Goal: Task Accomplishment & Management: Complete application form

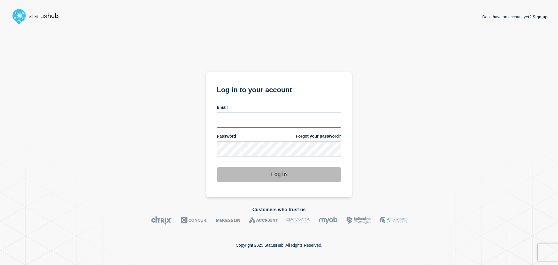
type input "hsing@mswipe.ca"
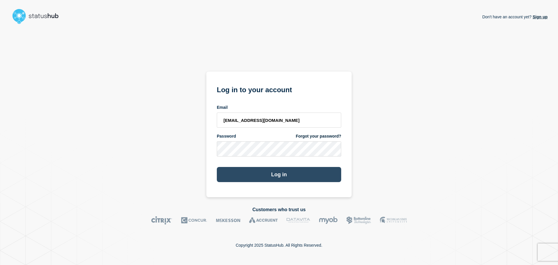
click at [272, 178] on button "Log in" at bounding box center [279, 174] width 124 height 15
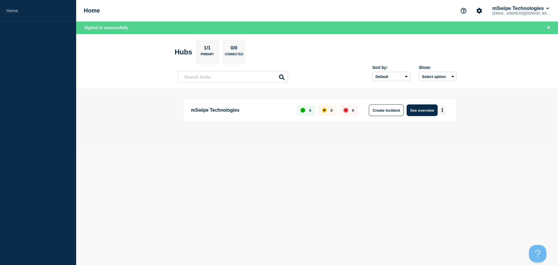
click at [444, 110] on button "More actions" at bounding box center [443, 110] width 8 height 11
click at [496, 109] on main "mSwipe Technologies 4 0 0 Create incident See overview" at bounding box center [317, 120] width 482 height 62
click at [508, 207] on body "Home Home mSwipe Technologies [EMAIL_ADDRESS][DOMAIN_NAME] Signed in successful…" at bounding box center [279, 132] width 558 height 265
click at [49, 76] on aside "Home" at bounding box center [38, 132] width 76 height 265
click at [78, 37] on header "Hubs 1/1 Primary 0/0 Connected Sort by: Default Last added Last updated Most ac…" at bounding box center [317, 61] width 482 height 55
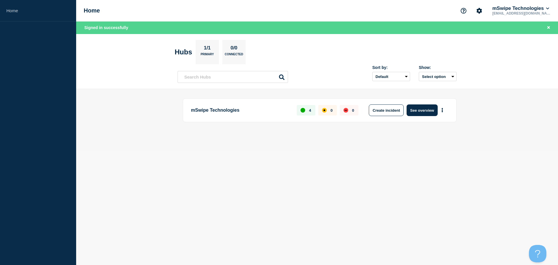
click at [364, 246] on body "Home Home mSwipe Technologies [EMAIL_ADDRESS][DOMAIN_NAME] Signed in successful…" at bounding box center [279, 132] width 558 height 265
click at [120, 88] on header "Hubs 1/1 Primary 0/0 Connected Sort by: Default Last added Last updated Most ac…" at bounding box center [317, 61] width 482 height 55
click at [232, 239] on body "Home Home mSwipe Technologies [EMAIL_ADDRESS][DOMAIN_NAME] Signed in successful…" at bounding box center [279, 132] width 558 height 265
click at [446, 111] on button "More actions" at bounding box center [443, 110] width 8 height 11
click at [446, 126] on button "Create maintenance" at bounding box center [440, 127] width 39 height 5
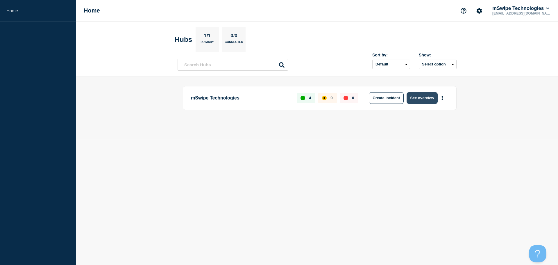
click at [430, 98] on button "See overview" at bounding box center [422, 98] width 31 height 12
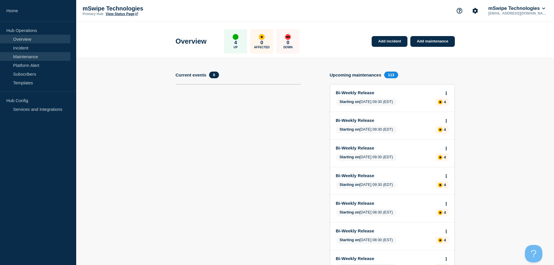
click at [33, 55] on link "Maintenance" at bounding box center [35, 56] width 70 height 9
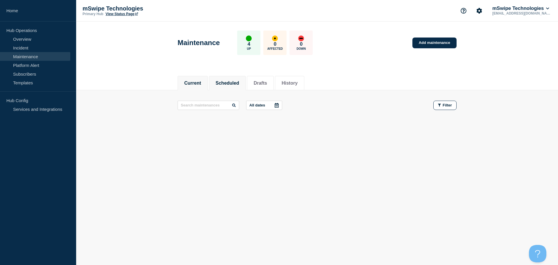
click at [224, 82] on button "Scheduled" at bounding box center [228, 83] width 24 height 5
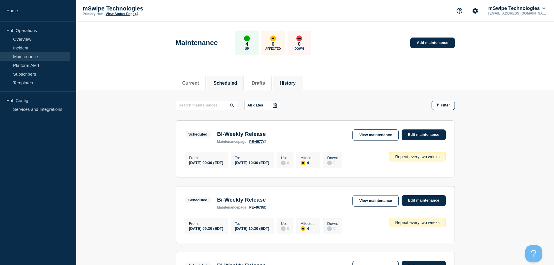
click at [295, 81] on button "History" at bounding box center [287, 83] width 16 height 5
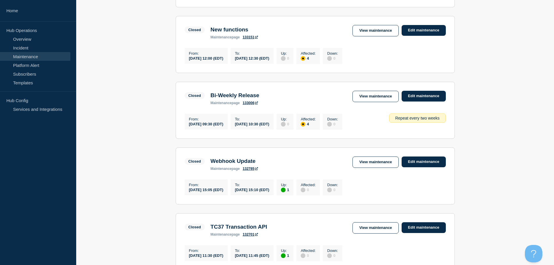
scroll to position [145, 0]
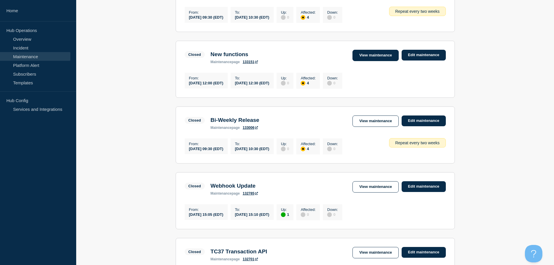
click at [365, 58] on link "View maintenance" at bounding box center [375, 55] width 46 height 11
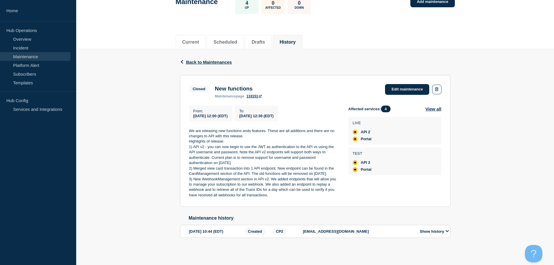
scroll to position [50, 0]
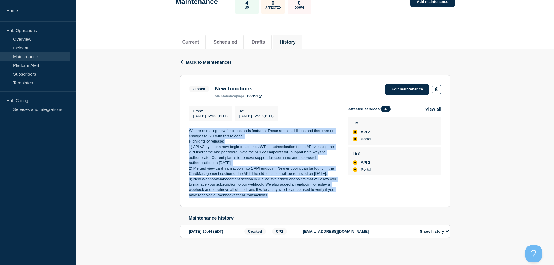
drag, startPoint x: 278, startPoint y: 196, endPoint x: 187, endPoint y: 126, distance: 114.6
click at [187, 126] on section "Closed New functions maintenance page 133151 Edit maintenance From : [DATE] 12:…" at bounding box center [315, 141] width 270 height 132
click at [185, 127] on section "Closed New functions maintenance page 133151 Edit maintenance From : [DATE] 12:…" at bounding box center [315, 141] width 270 height 132
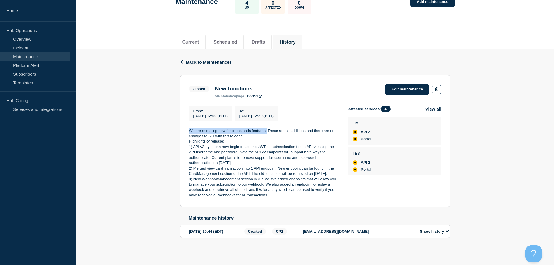
drag, startPoint x: 189, startPoint y: 124, endPoint x: 267, endPoint y: 123, distance: 77.9
click at [267, 128] on p "We are releasing new functions ands features. These are all additions and there…" at bounding box center [264, 133] width 150 height 11
copy p "We are releasing new functions ands features."
drag, startPoint x: 187, startPoint y: 140, endPoint x: 208, endPoint y: 140, distance: 20.9
click at [208, 140] on section "Closed New functions maintenance page 133151 Edit maintenance From : [DATE] 12:…" at bounding box center [315, 141] width 270 height 132
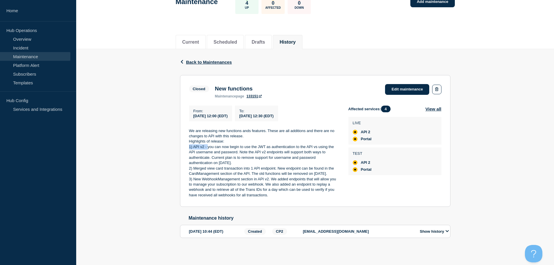
copy p "1) API v2 -"
click at [190, 139] on p "Highlights of release:" at bounding box center [264, 141] width 150 height 5
drag, startPoint x: 188, startPoint y: 135, endPoint x: 205, endPoint y: 135, distance: 16.9
click at [205, 135] on section "Closed New functions maintenance page 133151 Edit maintenance From : [DATE] 12:…" at bounding box center [315, 141] width 270 height 132
click at [208, 144] on p "1) API v2 - you can now begin to use the JWT as authentication to the API vs us…" at bounding box center [264, 155] width 150 height 22
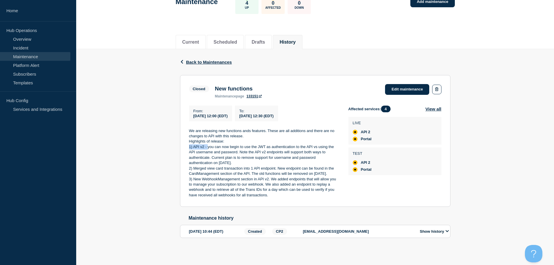
drag, startPoint x: 207, startPoint y: 140, endPoint x: 190, endPoint y: 141, distance: 17.5
click at [190, 144] on p "1) API v2 - you can now begin to use the JWT as authentication to the API vs us…" at bounding box center [264, 155] width 150 height 22
copy p "1) API v2 -"
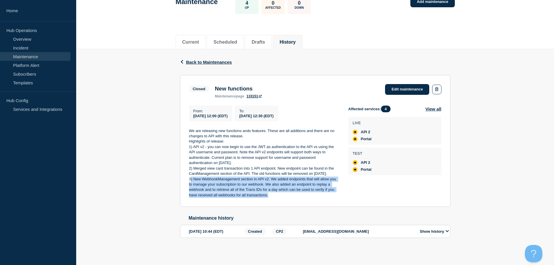
drag, startPoint x: 191, startPoint y: 178, endPoint x: 272, endPoint y: 192, distance: 82.3
click at [272, 192] on p "3) New WebhookManagement section in API v2. We added endpoints that will allow …" at bounding box center [264, 187] width 150 height 22
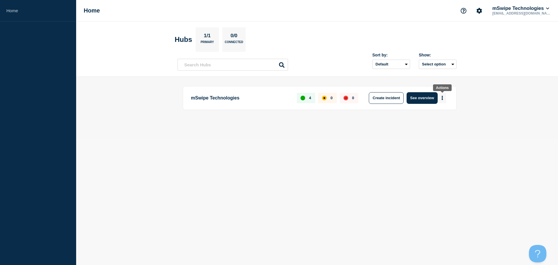
click at [442, 94] on button "More actions" at bounding box center [443, 97] width 8 height 11
click at [445, 115] on button "Create maintenance" at bounding box center [440, 115] width 39 height 5
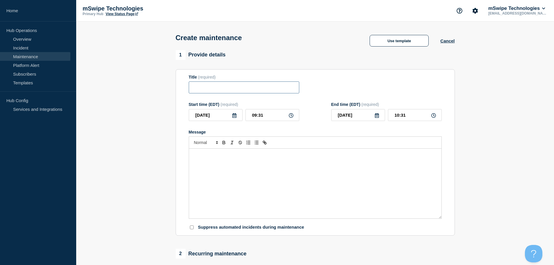
click at [205, 89] on input "Title" at bounding box center [244, 87] width 110 height 12
click at [205, 90] on input "System update" at bounding box center [244, 87] width 110 height 12
click at [205, 89] on input "System update" at bounding box center [244, 87] width 110 height 12
click at [230, 87] on input "System update" at bounding box center [244, 87] width 110 height 12
type input "System update"
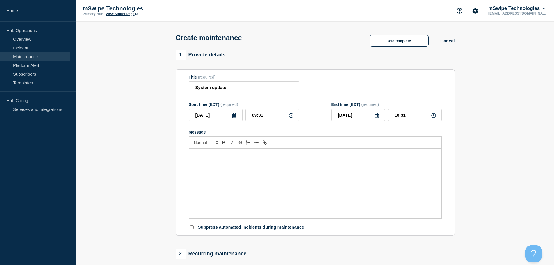
click at [290, 118] on icon at bounding box center [291, 115] width 5 height 5
click at [289, 116] on icon at bounding box center [291, 115] width 5 height 5
click at [232, 118] on icon at bounding box center [234, 115] width 4 height 5
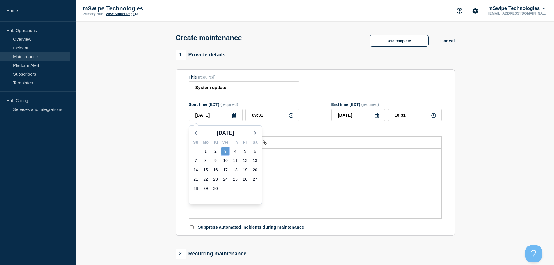
click at [226, 151] on div "3" at bounding box center [225, 151] width 8 height 8
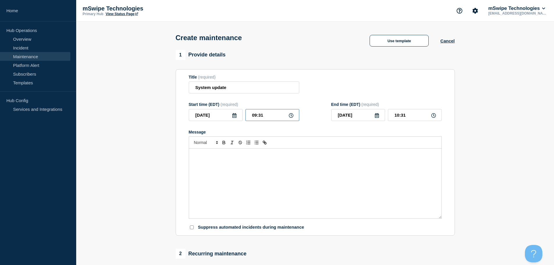
click at [271, 115] on input "09:31" at bounding box center [272, 115] width 54 height 12
click at [254, 116] on input "09:31" at bounding box center [272, 115] width 54 height 12
drag, startPoint x: 256, startPoint y: 116, endPoint x: 231, endPoint y: 113, distance: 24.6
click at [231, 113] on div "2025-09-03 09:31" at bounding box center [244, 115] width 110 height 12
type input "11:31"
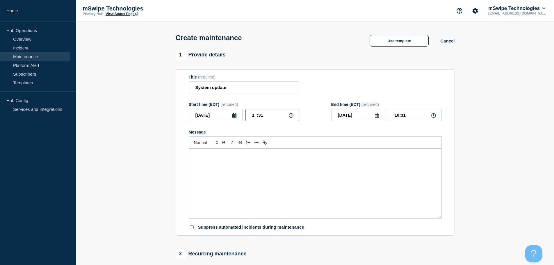
type input "12:31"
type input "11:01"
type input "12:01"
type input "11:00"
click at [433, 115] on icon at bounding box center [433, 115] width 5 height 5
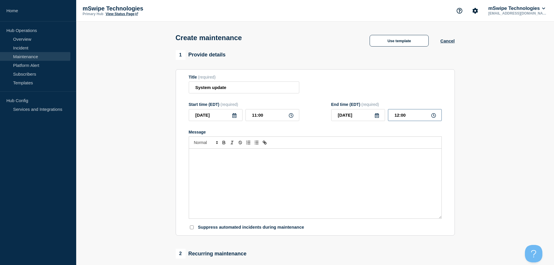
click at [409, 116] on input "12:00" at bounding box center [415, 115] width 54 height 12
drag, startPoint x: 396, startPoint y: 117, endPoint x: 393, endPoint y: 117, distance: 3.5
click at [393, 117] on input "12:00" at bounding box center [415, 115] width 54 height 12
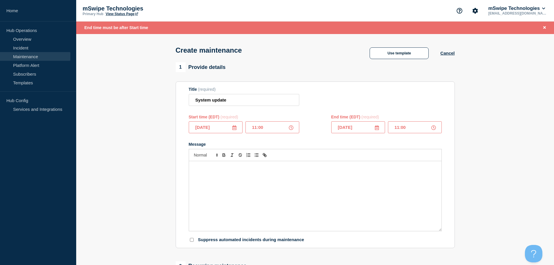
click at [400, 128] on input "11:00" at bounding box center [415, 127] width 54 height 12
type input "11:30"
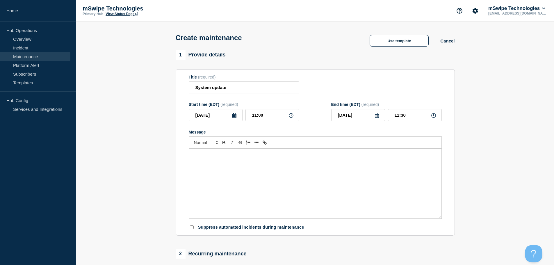
click at [361, 165] on div "Message" at bounding box center [315, 184] width 252 height 70
click at [217, 169] on div "Message" at bounding box center [315, 184] width 252 height 70
click at [215, 165] on div "Message" at bounding box center [315, 184] width 252 height 70
click at [257, 143] on icon "Toggle bulleted list" at bounding box center [256, 142] width 5 height 5
click at [193, 156] on div "New function for TC37 Update cardholder Email Update cardholder phone New funct…" at bounding box center [315, 184] width 252 height 70
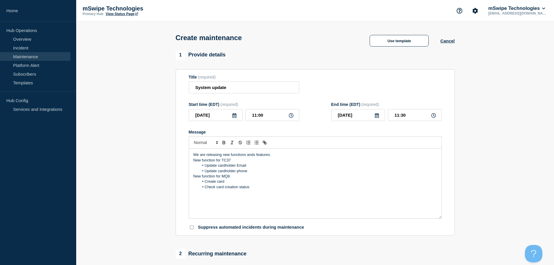
click at [278, 155] on p "We are releasing new functions ands features." at bounding box center [315, 154] width 244 height 5
click at [253, 194] on li "Check card creation status" at bounding box center [318, 192] width 238 height 5
click at [237, 203] on p "Message" at bounding box center [315, 202] width 244 height 5
click at [237, 200] on p "2) Portal" at bounding box center [315, 197] width 244 height 5
click at [256, 142] on line "Toggle bulleted list" at bounding box center [256, 142] width 3 height 0
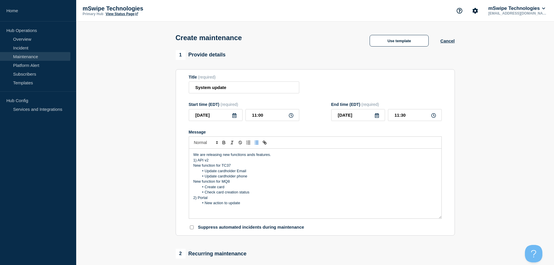
click at [218, 172] on li "Update cardholder Email" at bounding box center [318, 170] width 238 height 5
copy li "cardholder"
click at [242, 203] on li "New action to update" at bounding box center [318, 202] width 238 height 5
drag, startPoint x: 240, startPoint y: 204, endPoint x: 257, endPoint y: 220, distance: 22.8
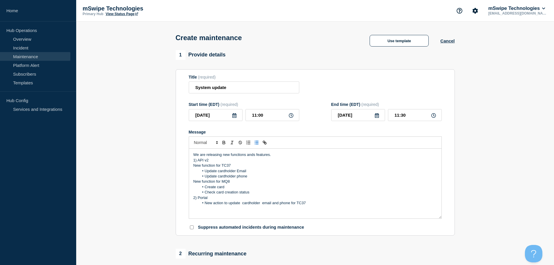
click at [241, 204] on li "New action to update cardholder email and phone for TC37" at bounding box center [318, 202] width 238 height 5
click at [275, 157] on p "We are releasing new functions ands features." at bounding box center [315, 154] width 244 height 5
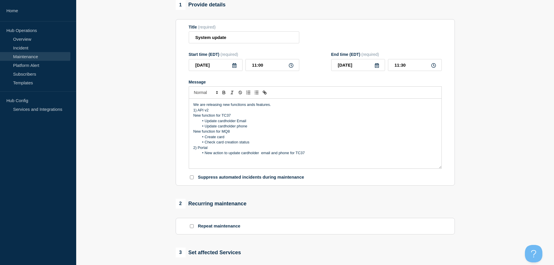
scroll to position [58, 0]
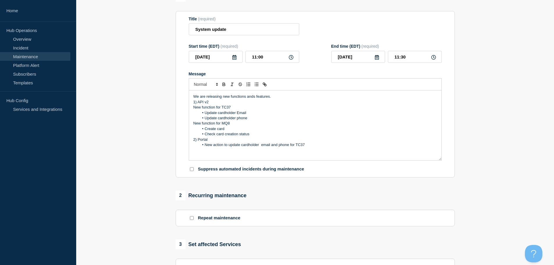
click at [314, 147] on li "New action to update cardholder email and phone for TC37" at bounding box center [318, 144] width 238 height 5
click at [283, 99] on p "We are releasing new functions ands features." at bounding box center [315, 96] width 244 height 5
click at [220, 158] on p "Message" at bounding box center [315, 158] width 244 height 5
drag, startPoint x: 219, startPoint y: 155, endPoint x: 181, endPoint y: 152, distance: 37.9
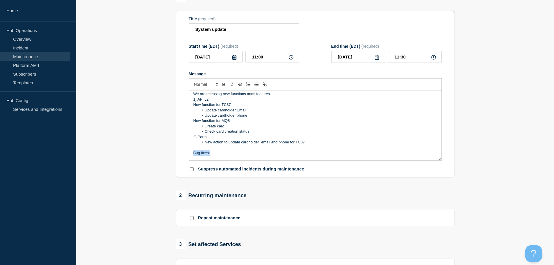
click at [181, 152] on section "Title (required) System update Start time (EDT) (required) 2025-09-03 11:00 End…" at bounding box center [315, 94] width 279 height 167
click at [214, 148] on li "New UI for the MFA page" at bounding box center [318, 147] width 238 height 5
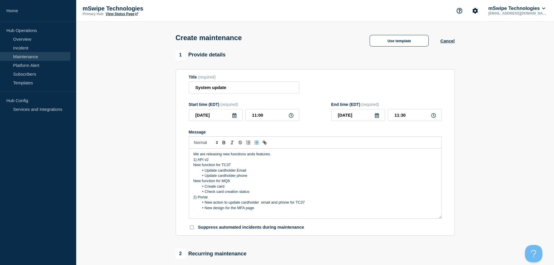
scroll to position [0, 0]
drag, startPoint x: 253, startPoint y: 194, endPoint x: 175, endPoint y: 167, distance: 82.8
click at [175, 167] on div "1 Provide details Title (required) System update Start time (EDT) (required) 20…" at bounding box center [315, 251] width 286 height 403
click at [317, 179] on li "Update cardholder phone" at bounding box center [318, 176] width 238 height 5
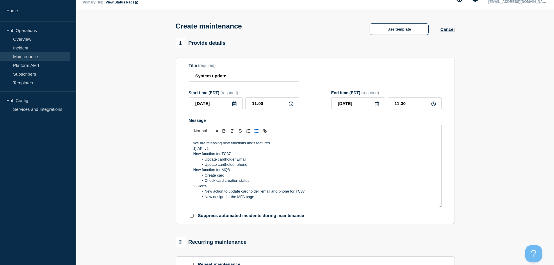
scroll to position [29, 0]
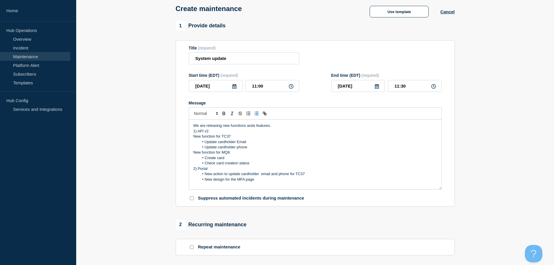
click at [323, 174] on li "New action to update cardholder email and phone for TC37" at bounding box center [318, 173] width 238 height 5
click at [262, 175] on li "New action to update cardholder email and phone for TC37" at bounding box center [318, 173] width 238 height 5
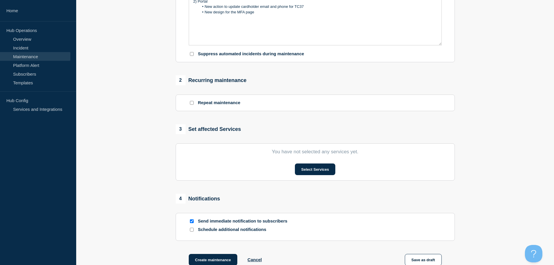
scroll to position [174, 0]
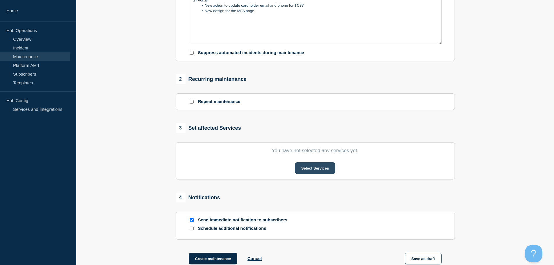
click at [319, 172] on button "Select Services" at bounding box center [315, 168] width 40 height 12
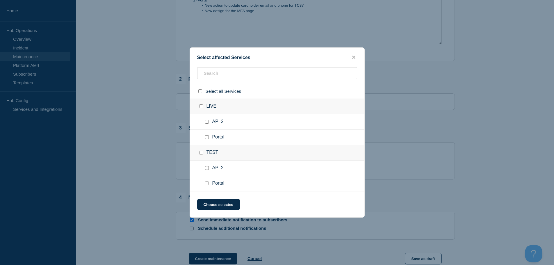
click at [202, 107] on input "LIVE checkbox" at bounding box center [201, 106] width 4 height 4
checkbox input "true"
click at [201, 154] on input "TEST checkbox" at bounding box center [201, 153] width 4 height 4
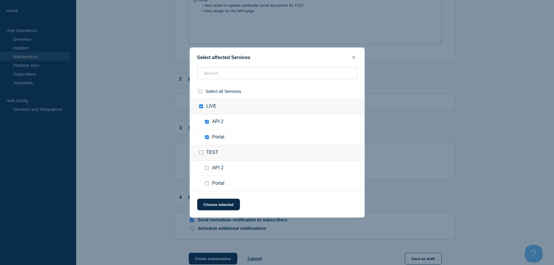
checkbox input "true"
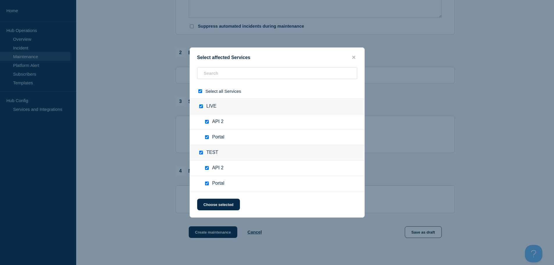
scroll to position [233, 0]
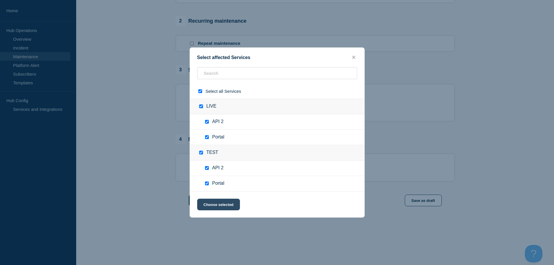
click at [228, 203] on button "Choose selected" at bounding box center [218, 205] width 43 height 12
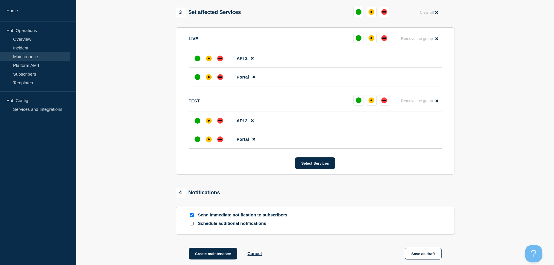
scroll to position [349, 0]
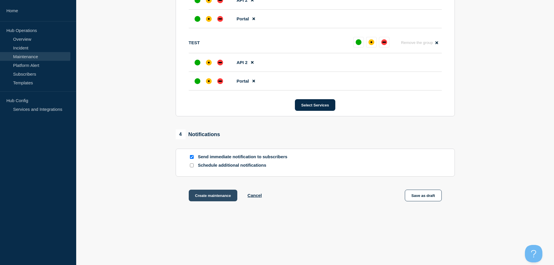
click at [207, 197] on button "Create maintenance" at bounding box center [213, 196] width 49 height 12
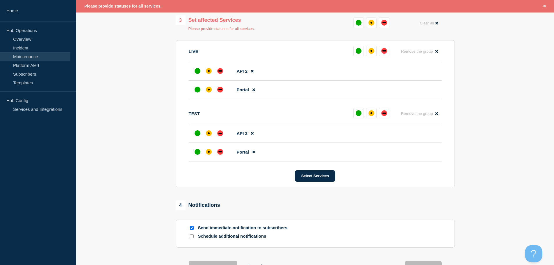
scroll to position [278, 0]
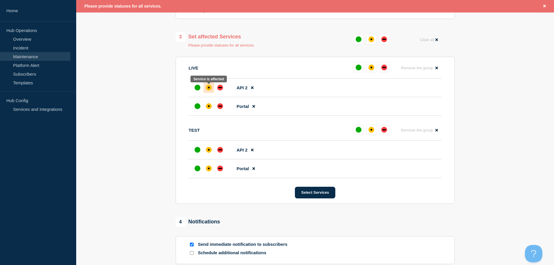
click at [212, 90] on div at bounding box center [208, 87] width 10 height 10
click at [209, 107] on div "affected" at bounding box center [209, 106] width 2 height 2
click at [207, 148] on div at bounding box center [208, 149] width 10 height 10
click at [209, 169] on div "affected" at bounding box center [209, 168] width 2 height 2
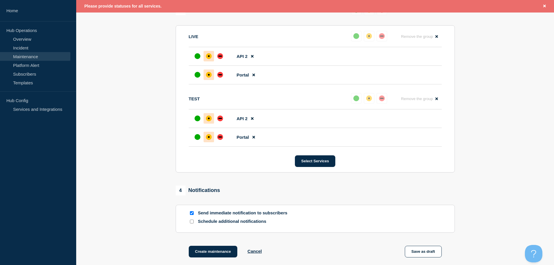
scroll to position [365, 0]
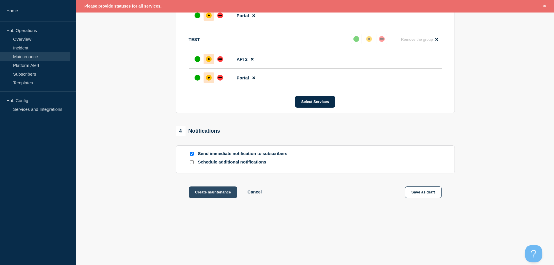
click at [211, 190] on button "Create maintenance" at bounding box center [213, 192] width 49 height 12
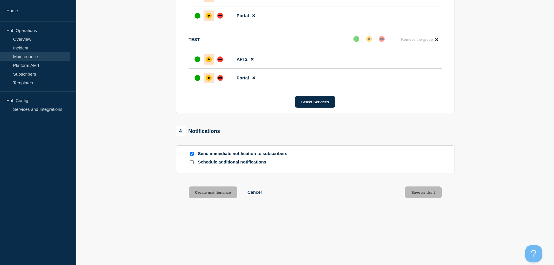
scroll to position [353, 0]
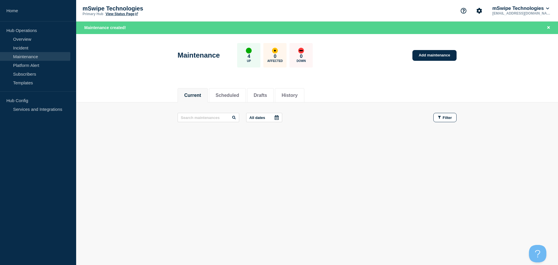
click at [29, 56] on link "Maintenance" at bounding box center [35, 56] width 70 height 9
click at [196, 93] on button "Current" at bounding box center [192, 95] width 17 height 5
click at [239, 96] on button "Scheduled" at bounding box center [228, 95] width 24 height 5
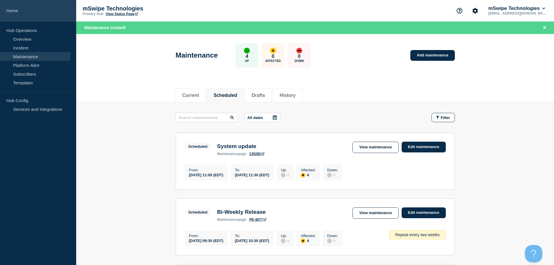
click at [12, 10] on link "Home" at bounding box center [38, 11] width 76 height 22
